Goal: Find specific page/section: Find specific page/section

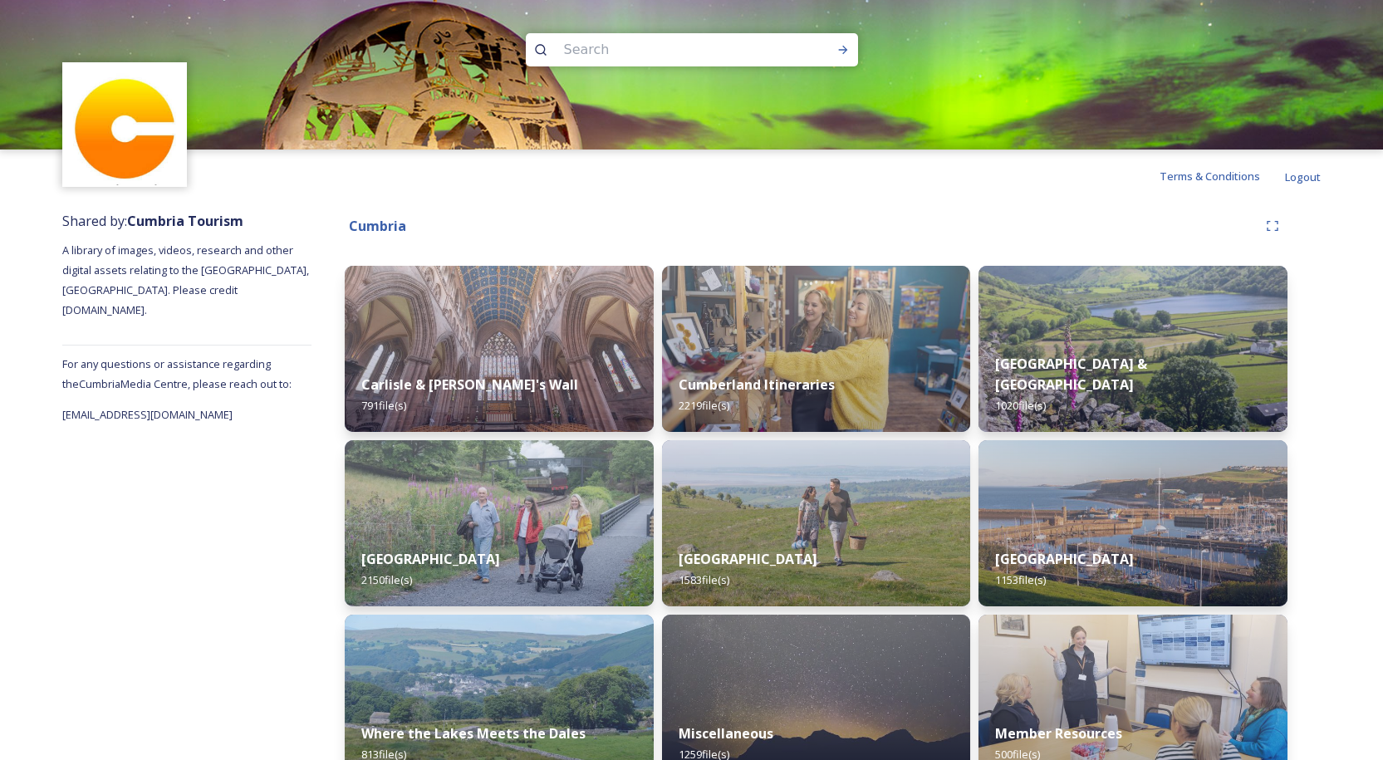
click at [660, 50] on input at bounding box center [670, 50] width 228 height 37
type input "hot tub"
click at [842, 49] on icon at bounding box center [843, 49] width 13 height 13
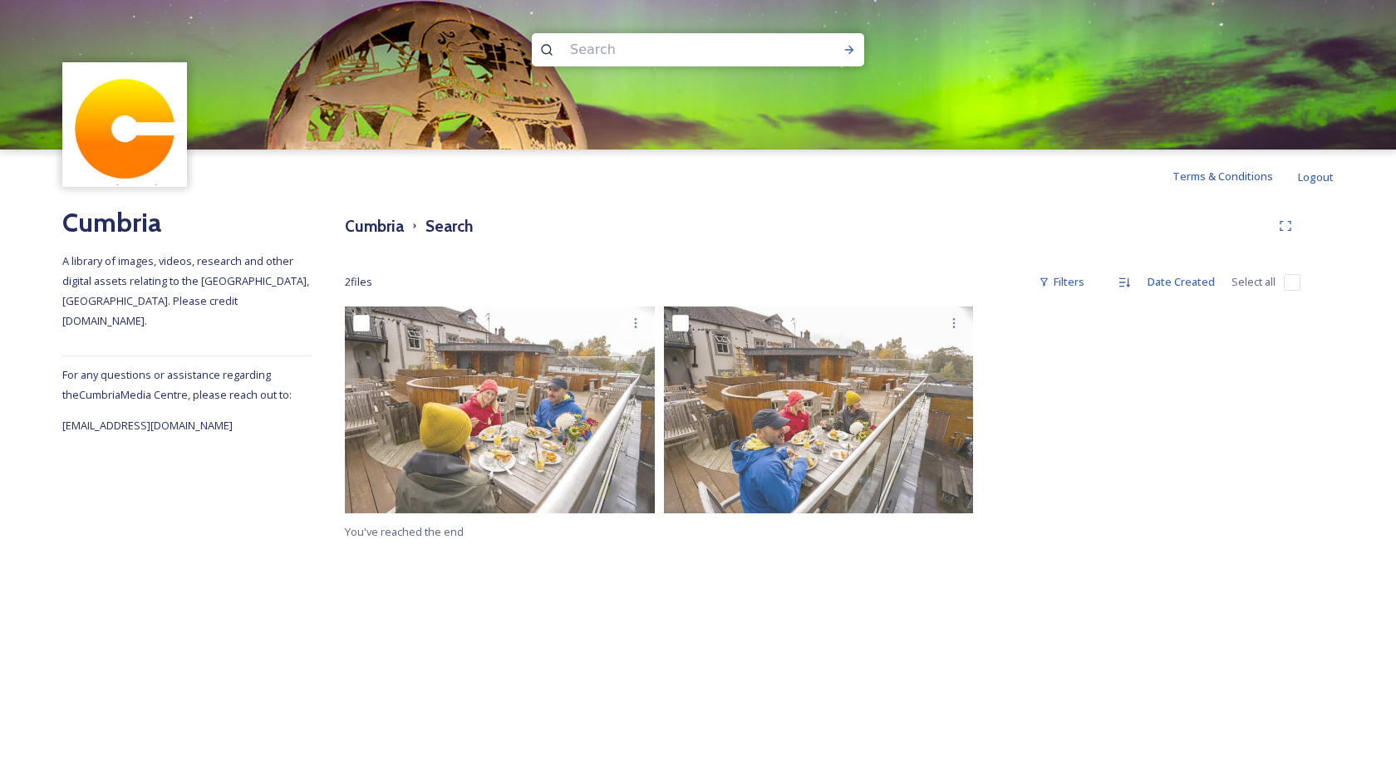
click at [599, 47] on input at bounding box center [676, 50] width 228 height 37
type input "hot"
click at [848, 48] on icon at bounding box center [848, 49] width 13 height 13
